Goal: Ask a question

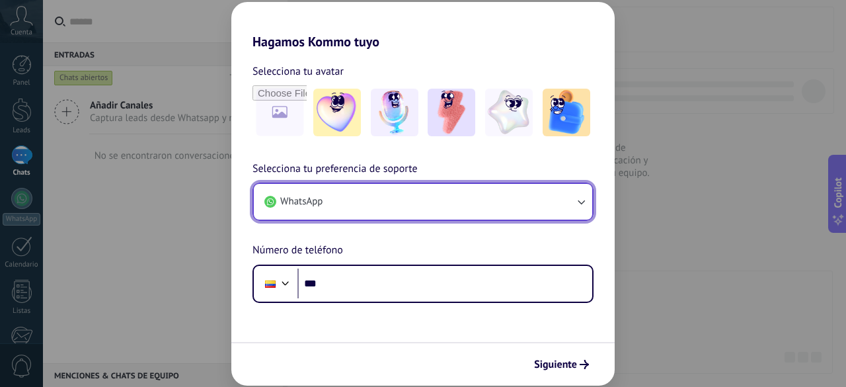
click at [401, 202] on button "WhatsApp" at bounding box center [423, 202] width 339 height 36
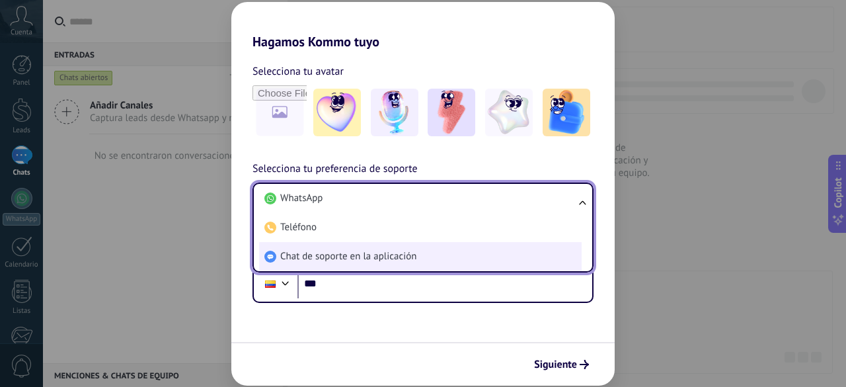
click at [420, 251] on li "Chat de soporte en la aplicación" at bounding box center [420, 256] width 323 height 29
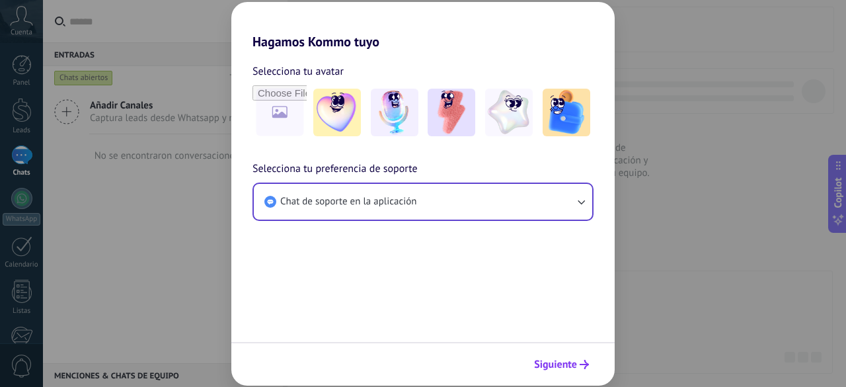
click at [569, 364] on span "Siguiente" at bounding box center [555, 364] width 43 height 9
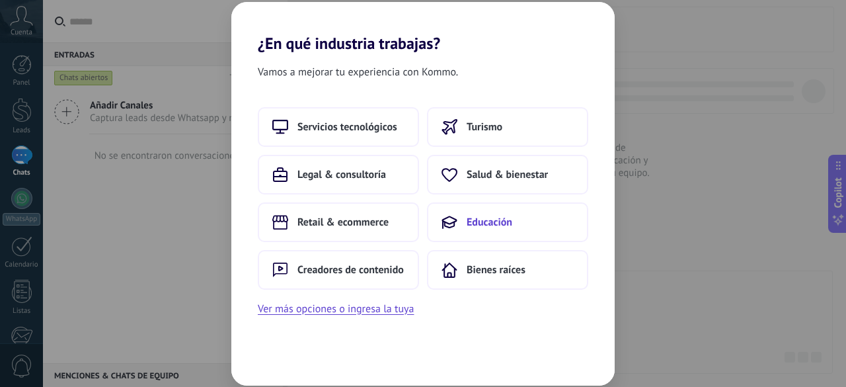
click at [563, 223] on button "Educación" at bounding box center [507, 222] width 161 height 40
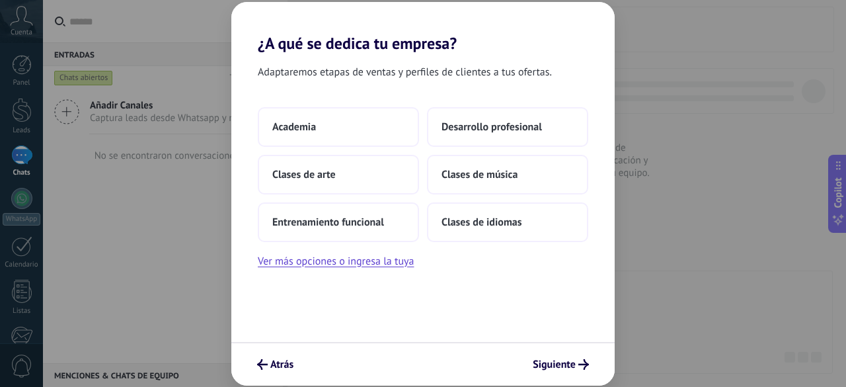
click at [563, 223] on button "Clases de idiomas" at bounding box center [507, 222] width 161 height 40
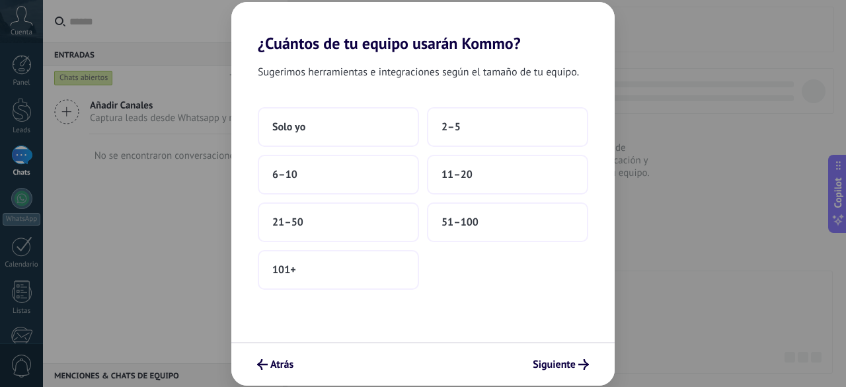
click at [563, 223] on button "51–100" at bounding box center [507, 222] width 161 height 40
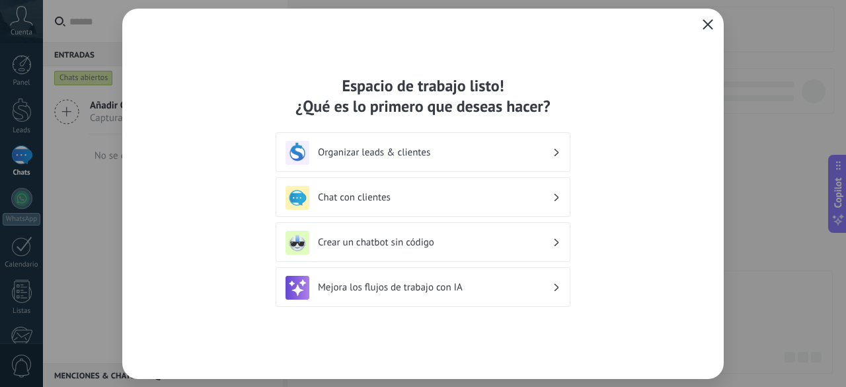
click at [709, 28] on icon "button" at bounding box center [708, 24] width 11 height 11
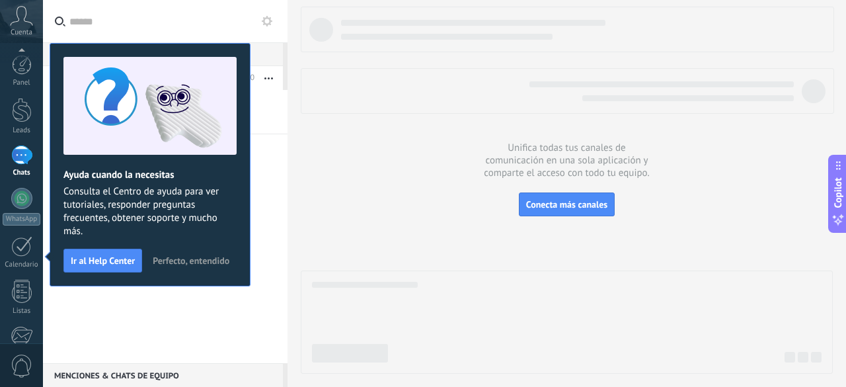
scroll to position [163, 0]
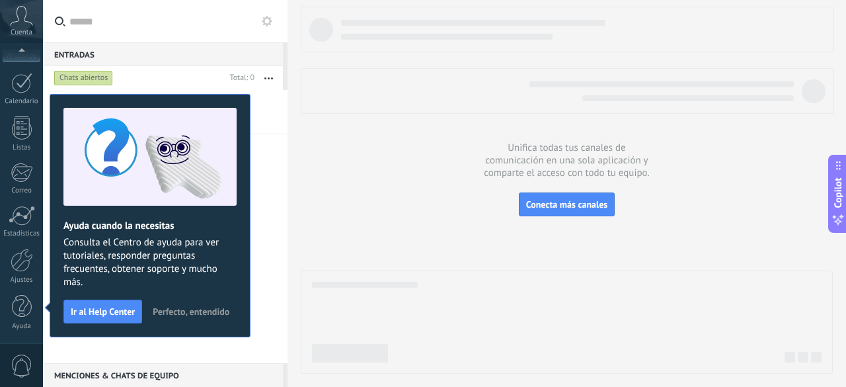
click at [177, 312] on span "Perfecto, entendido" at bounding box center [191, 311] width 77 height 9
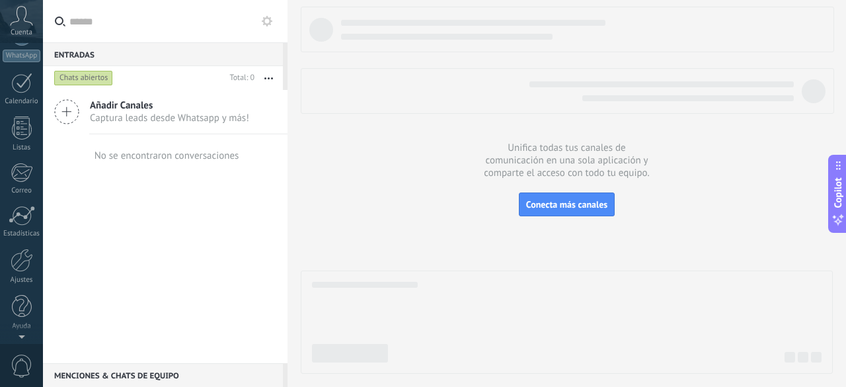
scroll to position [0, 0]
